Goal: Check status

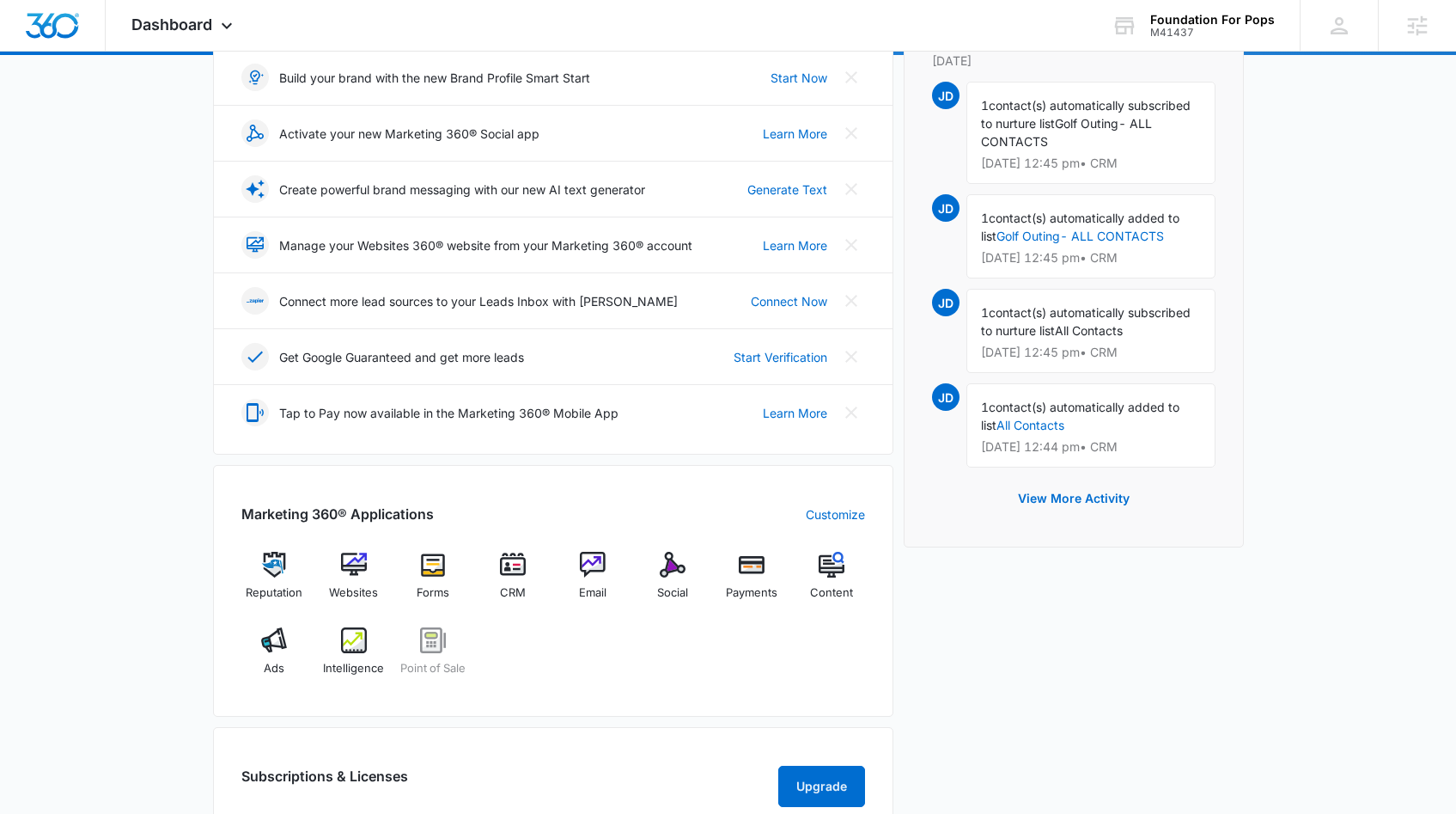
scroll to position [258, 0]
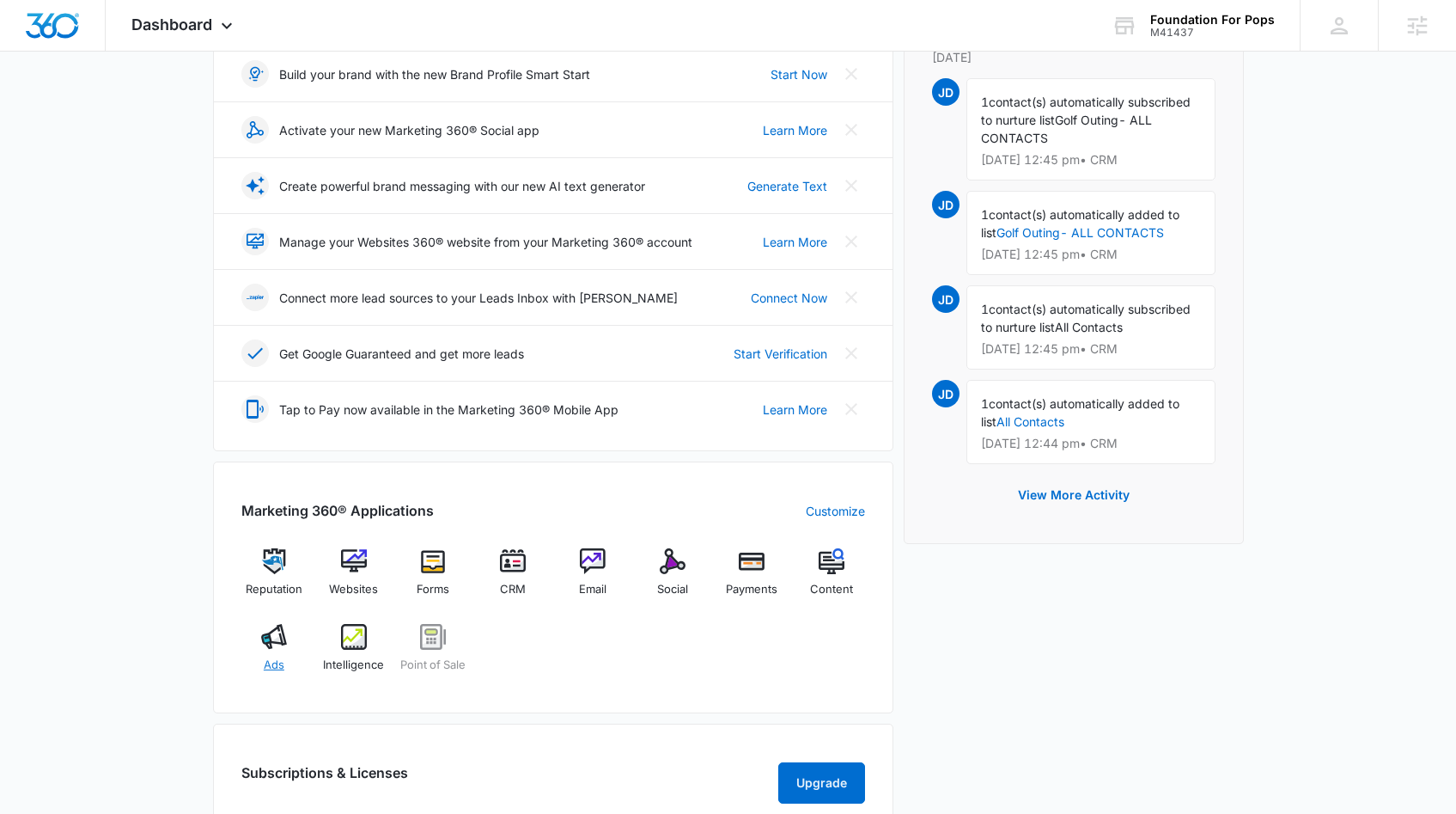
click at [284, 643] on img at bounding box center [275, 637] width 26 height 26
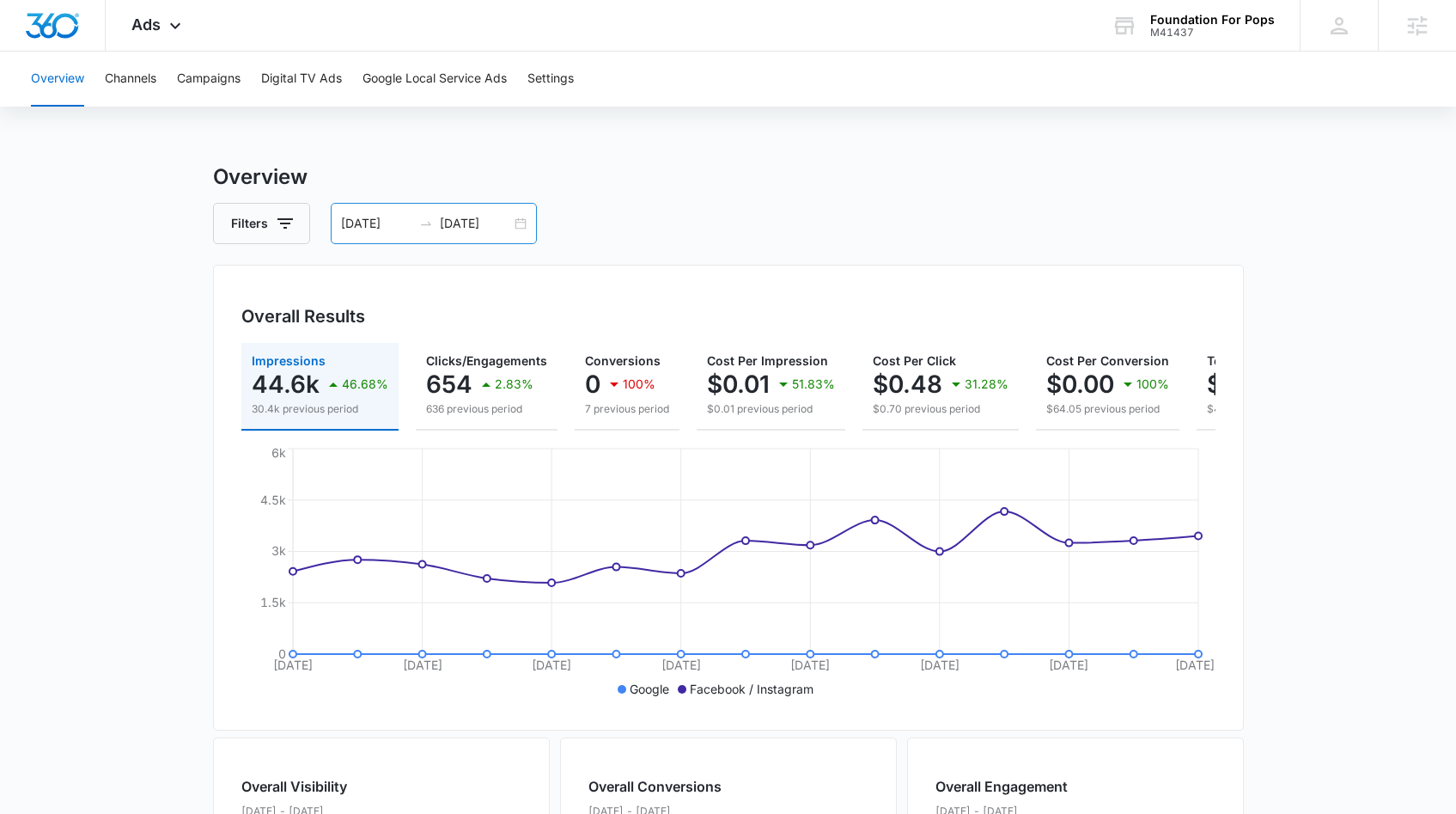
click at [479, 238] on div "08/13/2025 08/27/2025" at bounding box center [434, 224] width 207 height 41
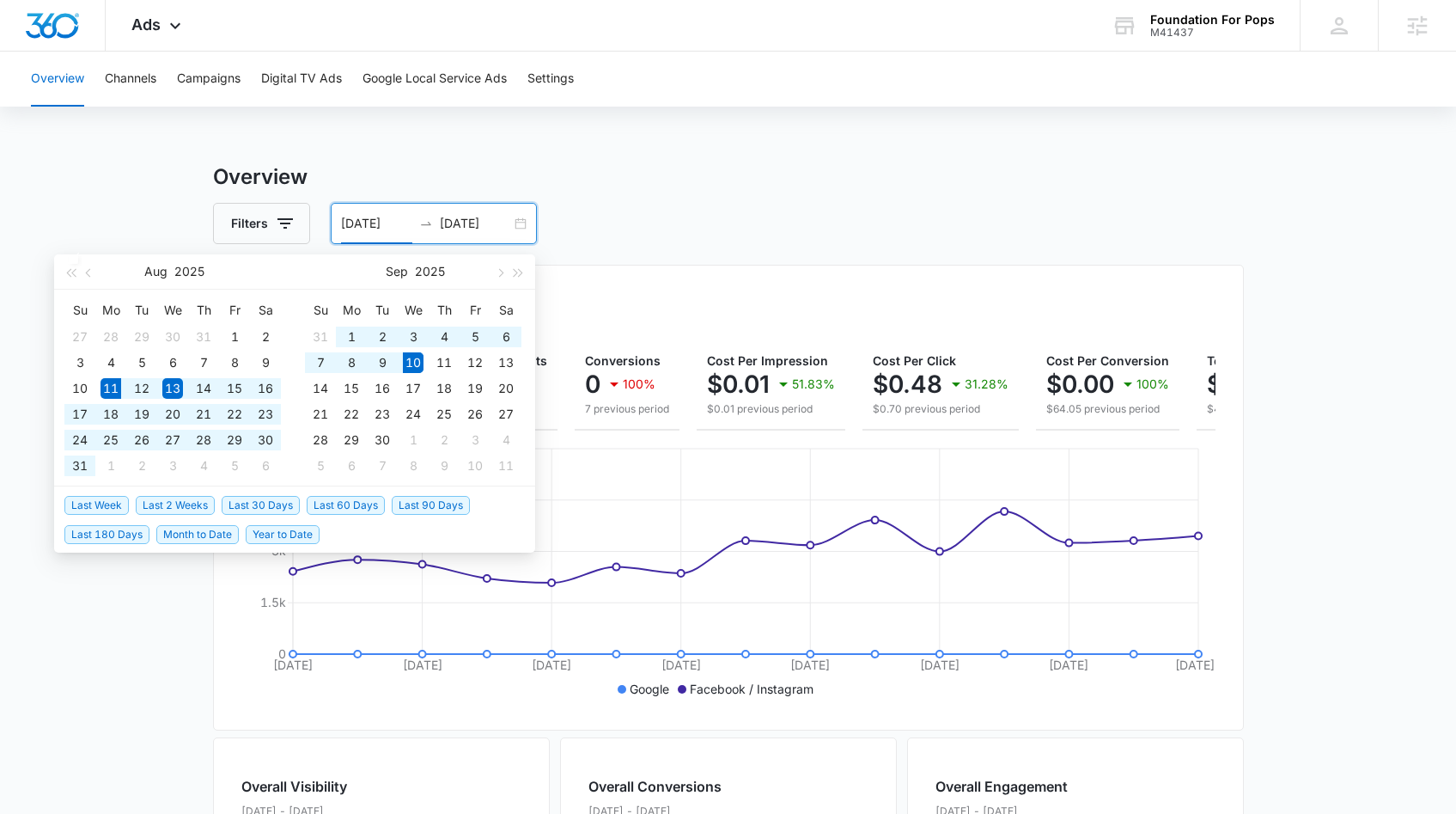
click at [252, 502] on span "Last 30 Days" at bounding box center [261, 505] width 78 height 19
type input "08/11/2025"
type input "09/10/2025"
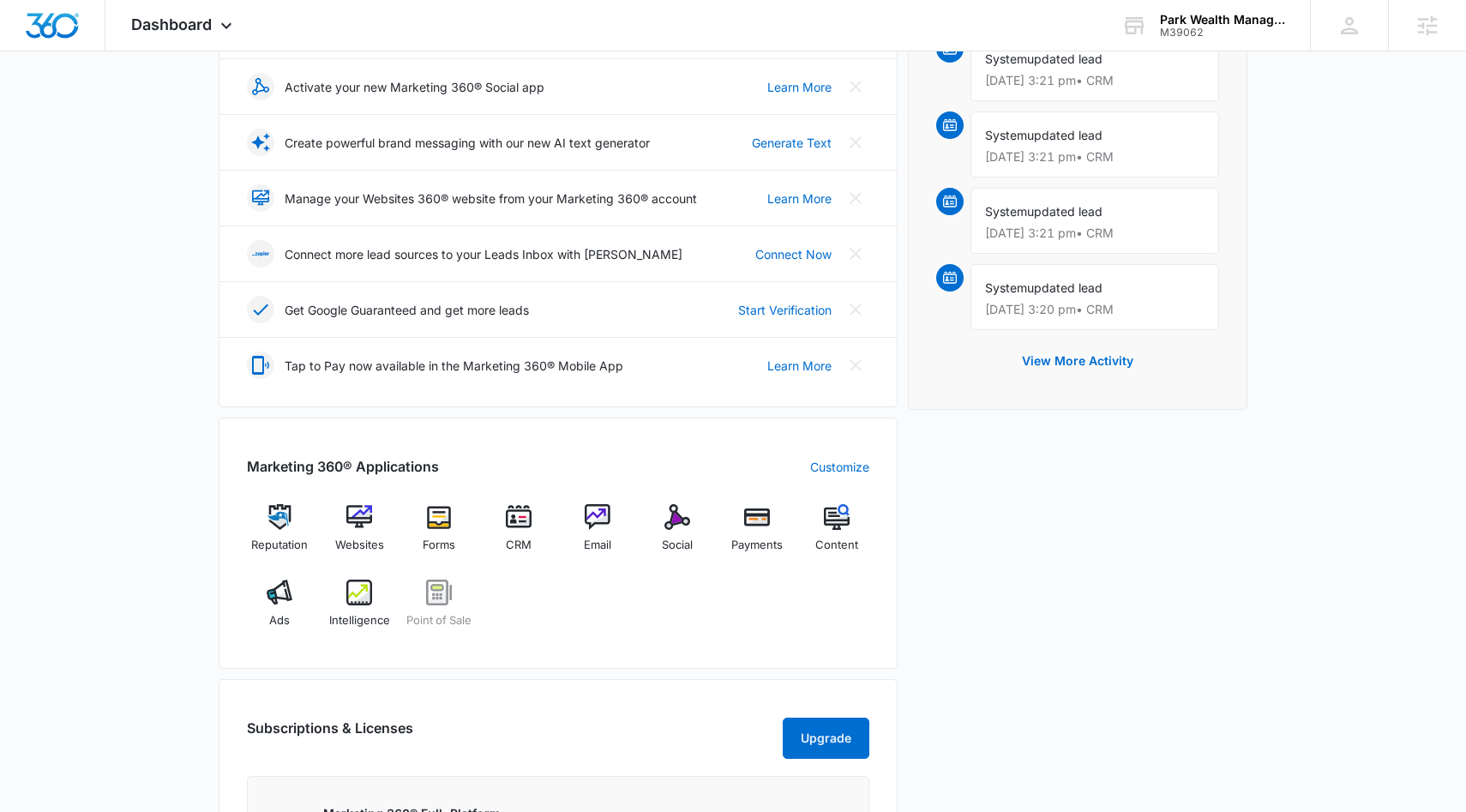
scroll to position [314, 0]
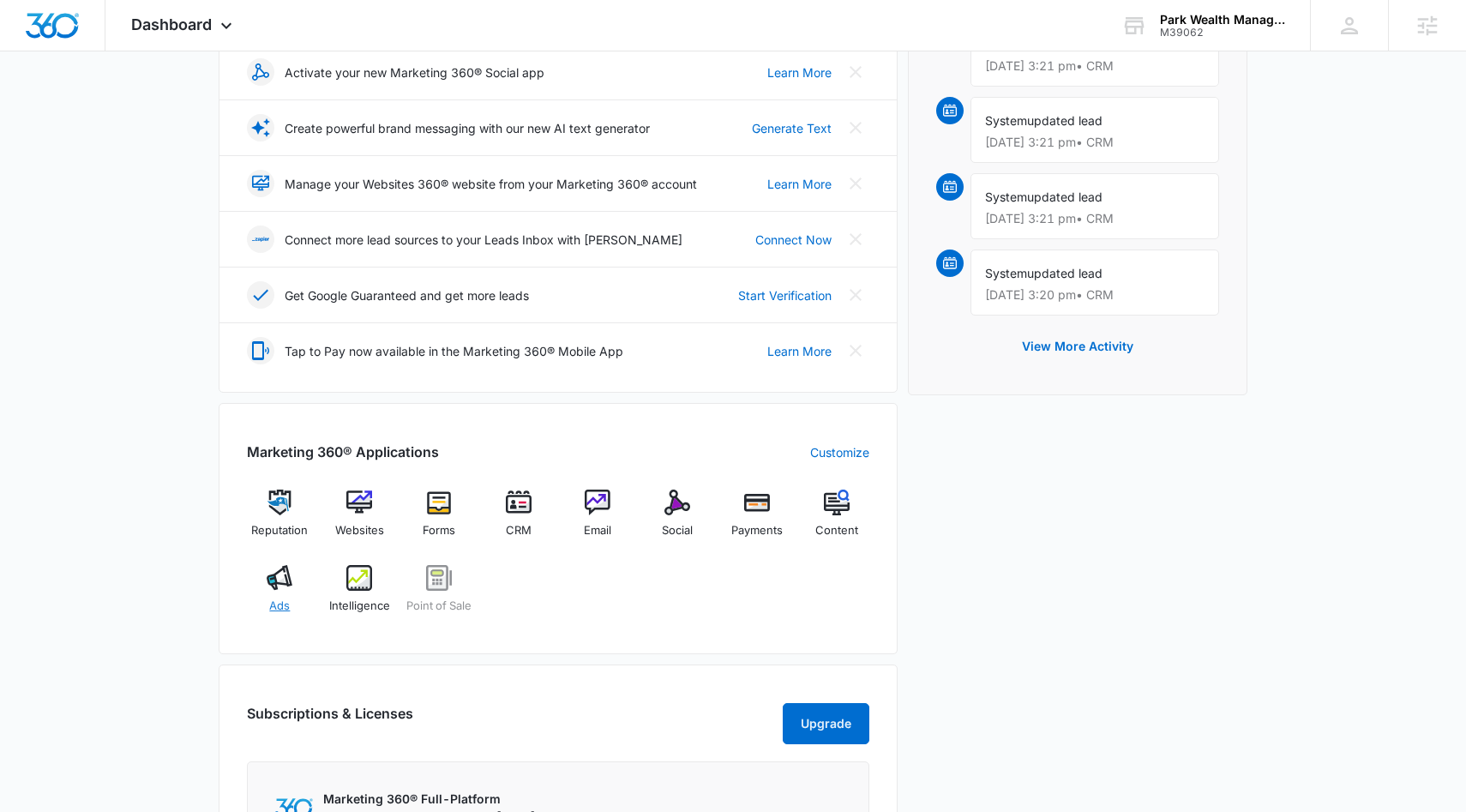
click at [286, 590] on img at bounding box center [280, 578] width 26 height 26
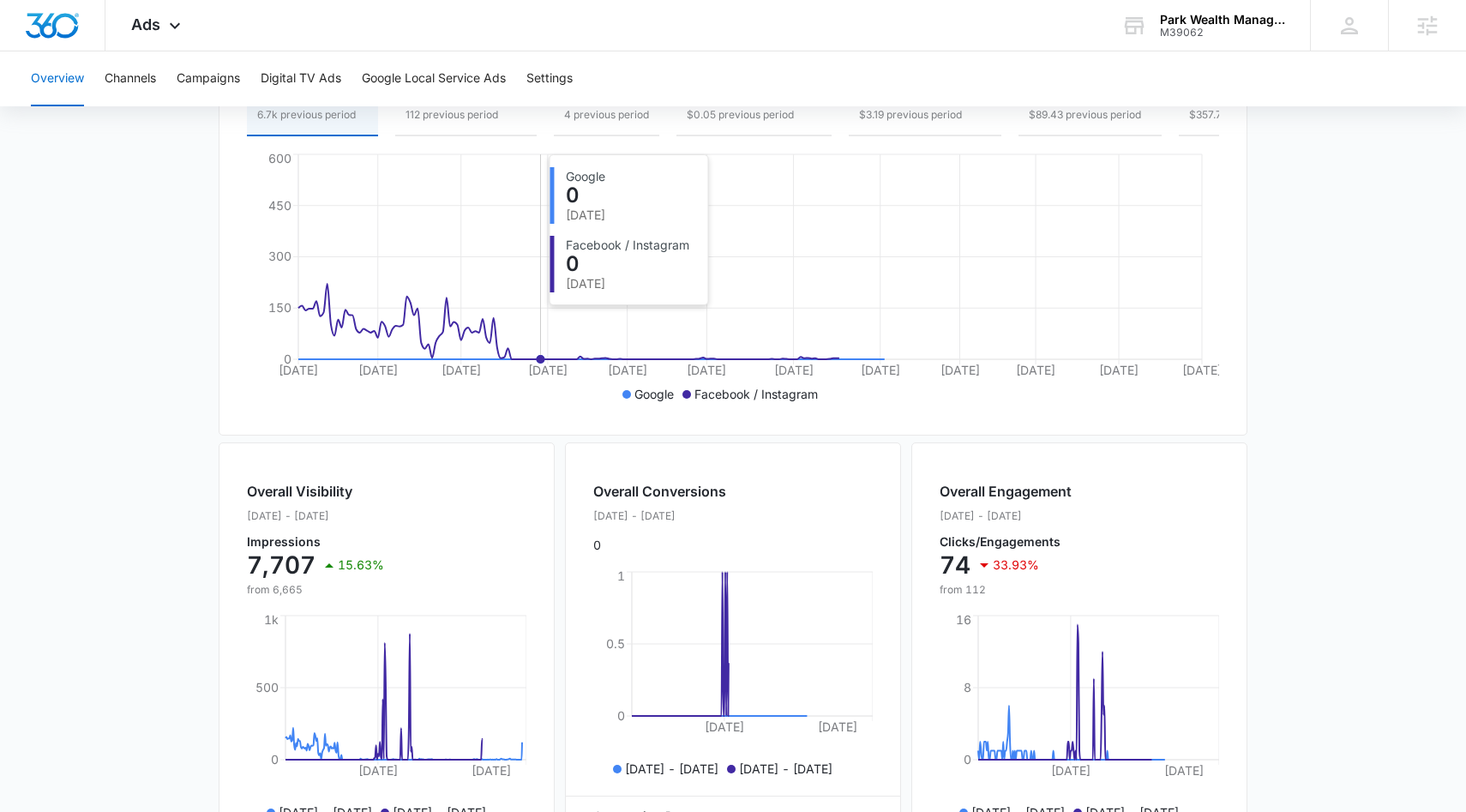
scroll to position [580, 0]
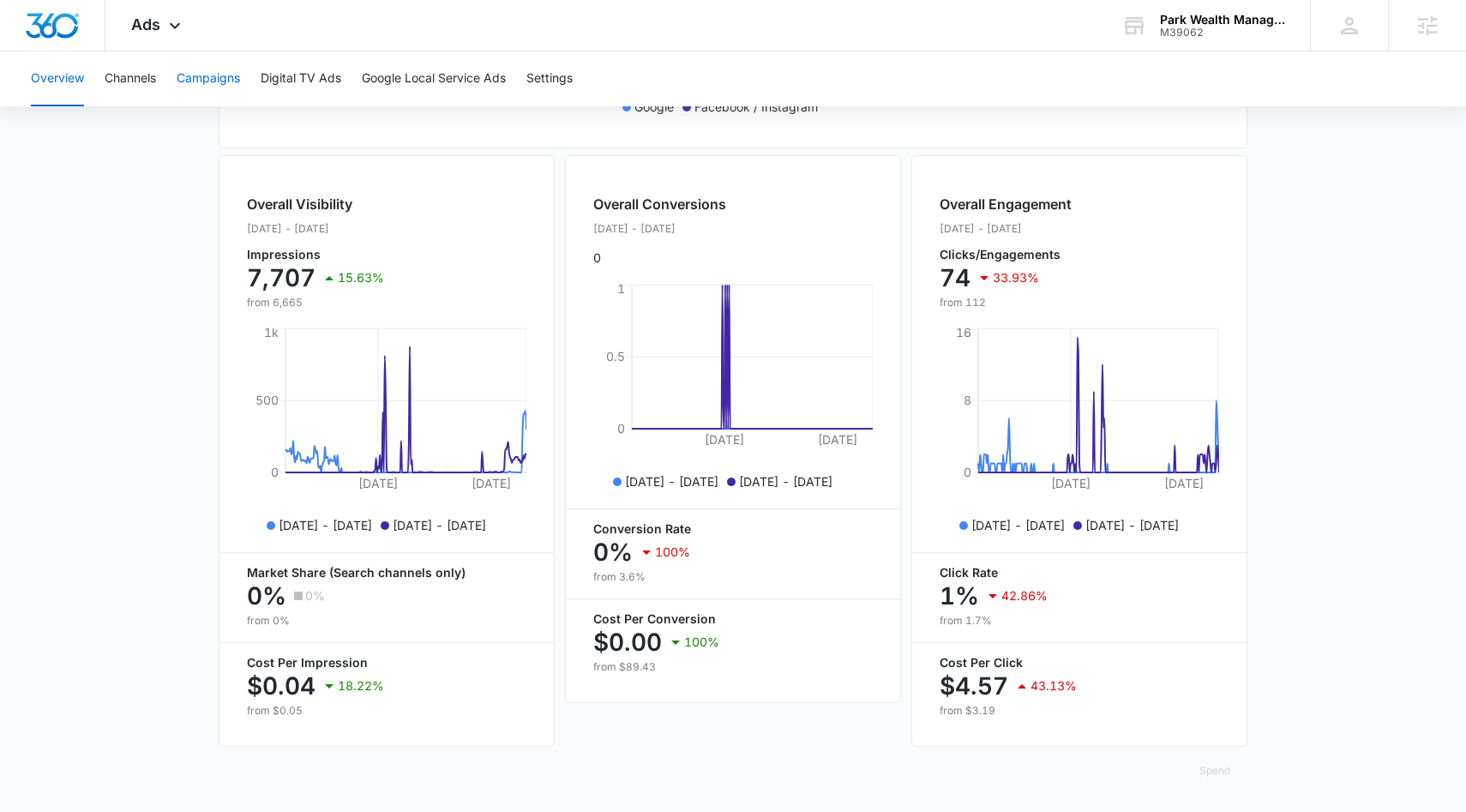
click at [215, 73] on button "Campaigns" at bounding box center [209, 79] width 64 height 55
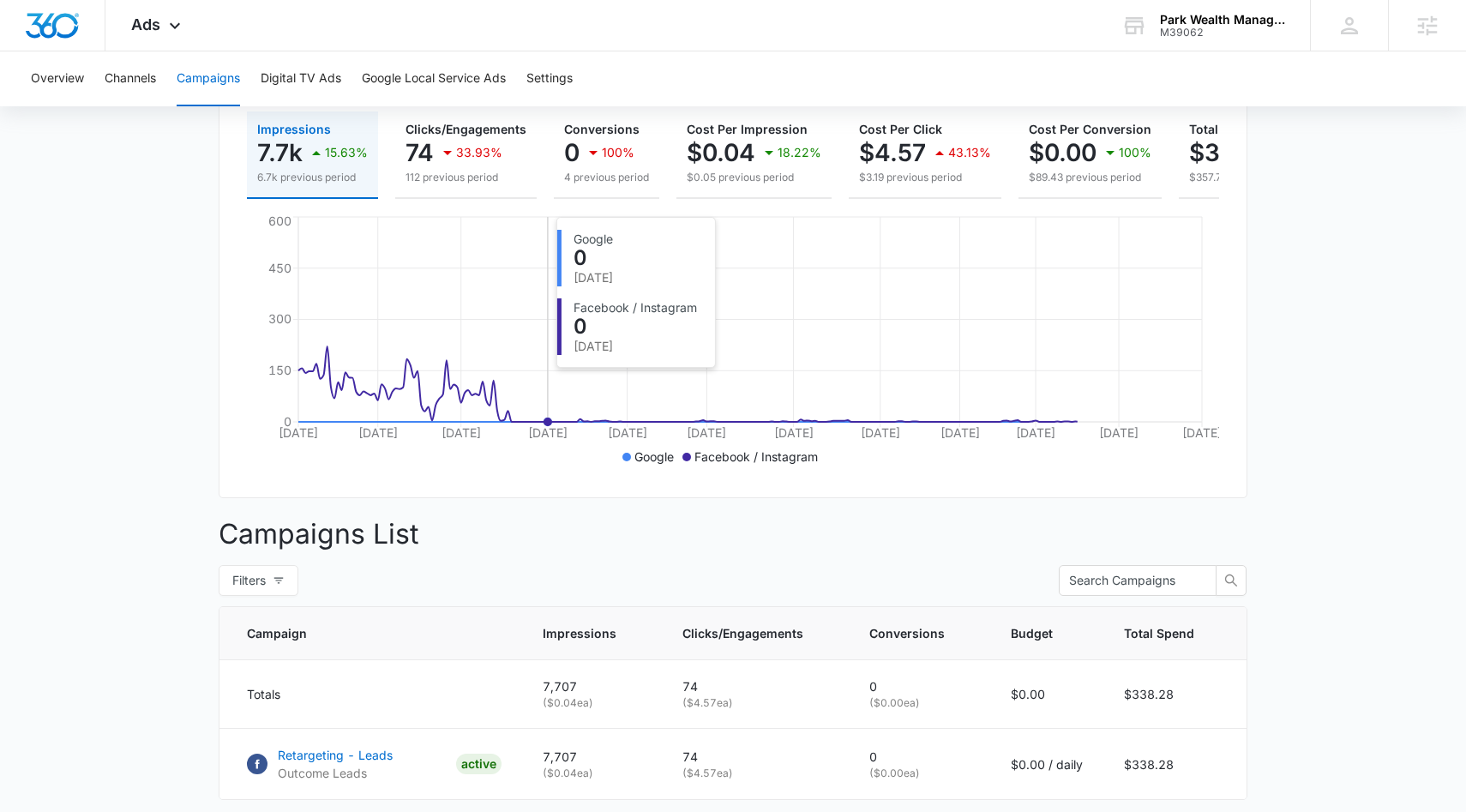
scroll to position [339, 0]
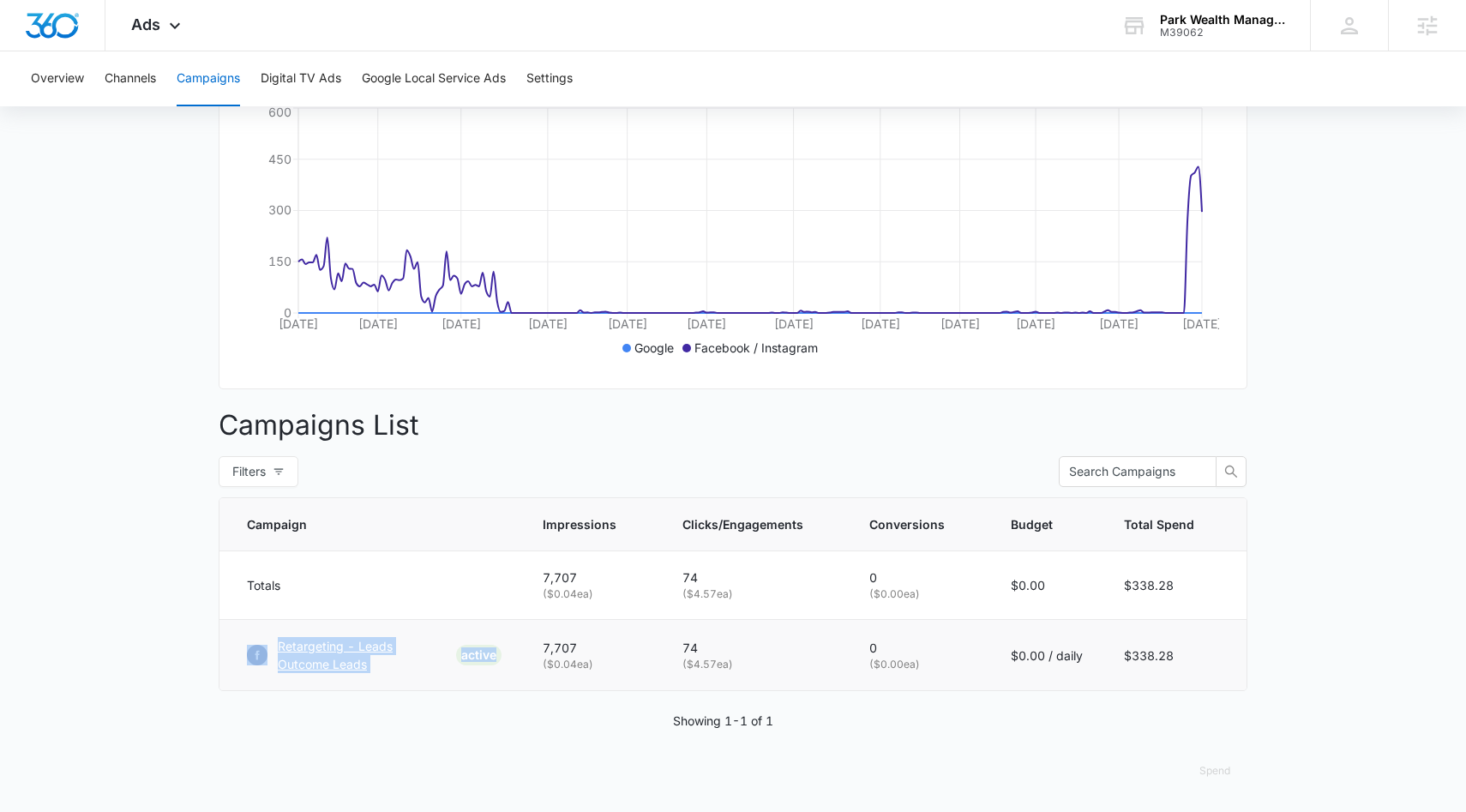
click at [425, 638] on link "Retargeting - Leads Outcome Leads ACTIVE" at bounding box center [374, 655] width 255 height 36
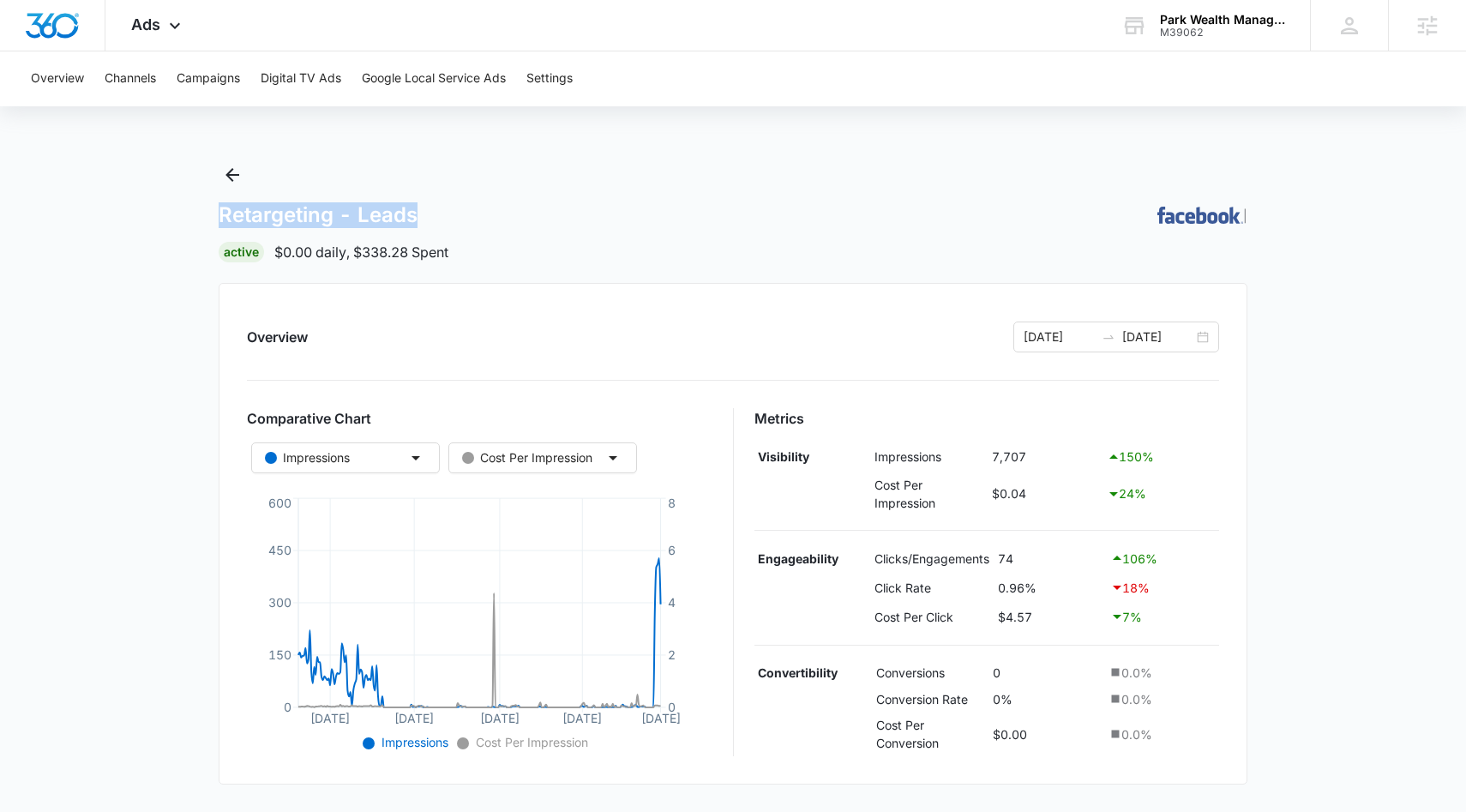
copy h1 "Retargeting - Leads"
drag, startPoint x: 458, startPoint y: 217, endPoint x: 192, endPoint y: -99, distance: 413.1
click at [192, 0] on html "Ads Apps Reputation Websites Forms CRM Email Social Payments POS Content Ads In…" at bounding box center [733, 406] width 1466 height 812
